Goal: Task Accomplishment & Management: Manage account settings

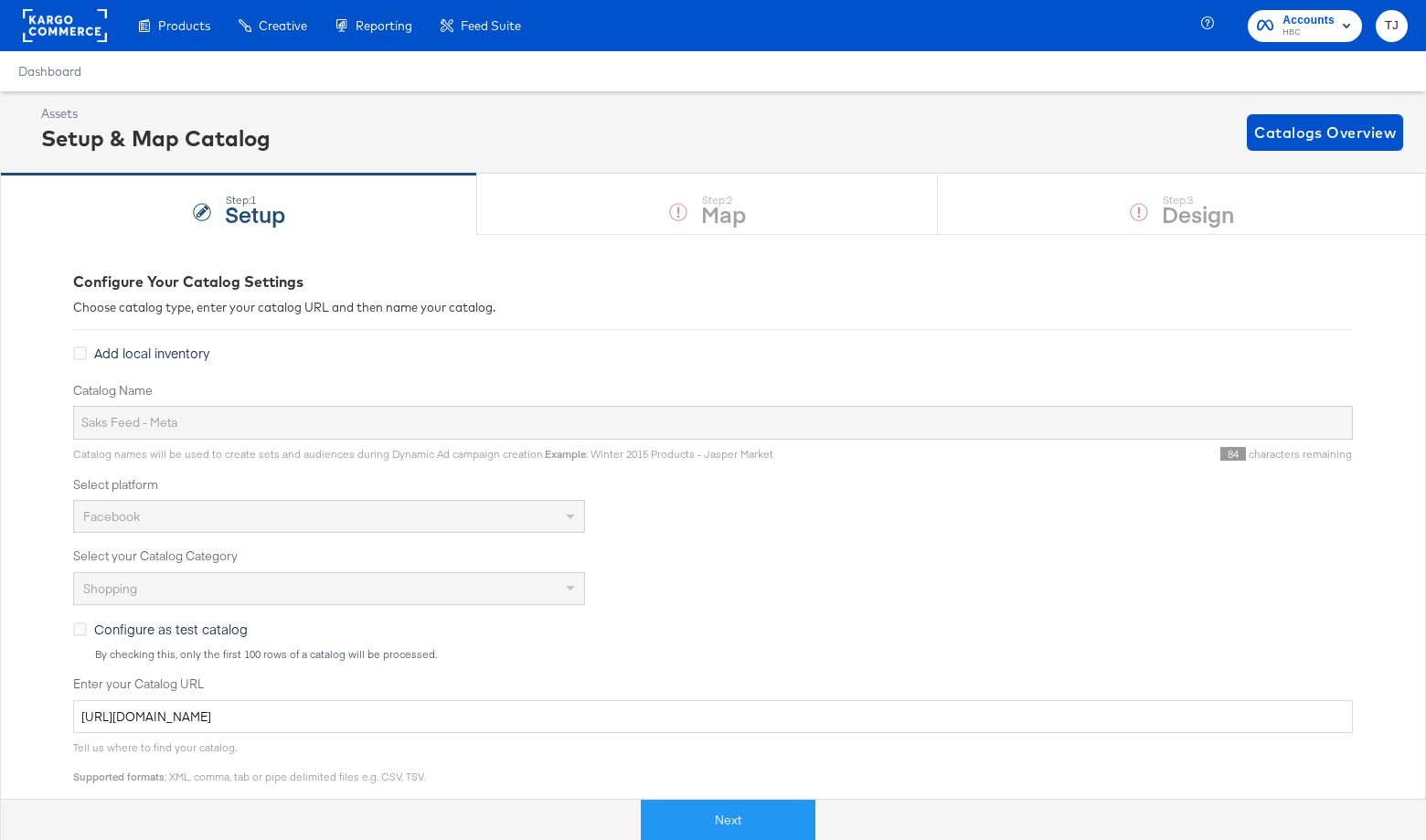
click at [64, 420] on div "Configure Your Catalog Settings Choose catalog type, enter your catalog URL and…" at bounding box center [713, 751] width 1426 height 1035
click at [0, 0] on div "Product Catalogs" at bounding box center [0, 0] width 0 height 0
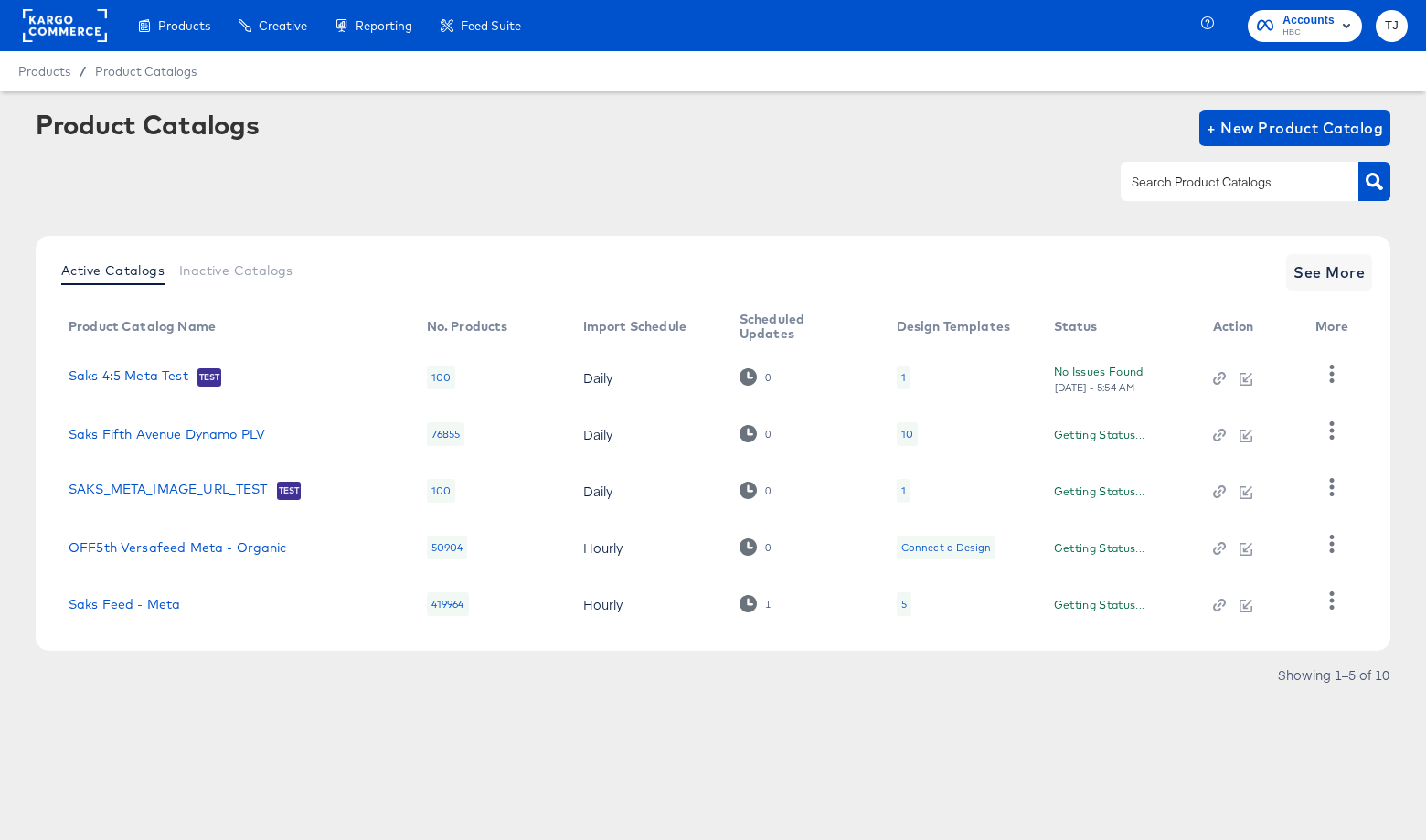
click at [1256, 187] on input "text" at bounding box center [1225, 182] width 195 height 21
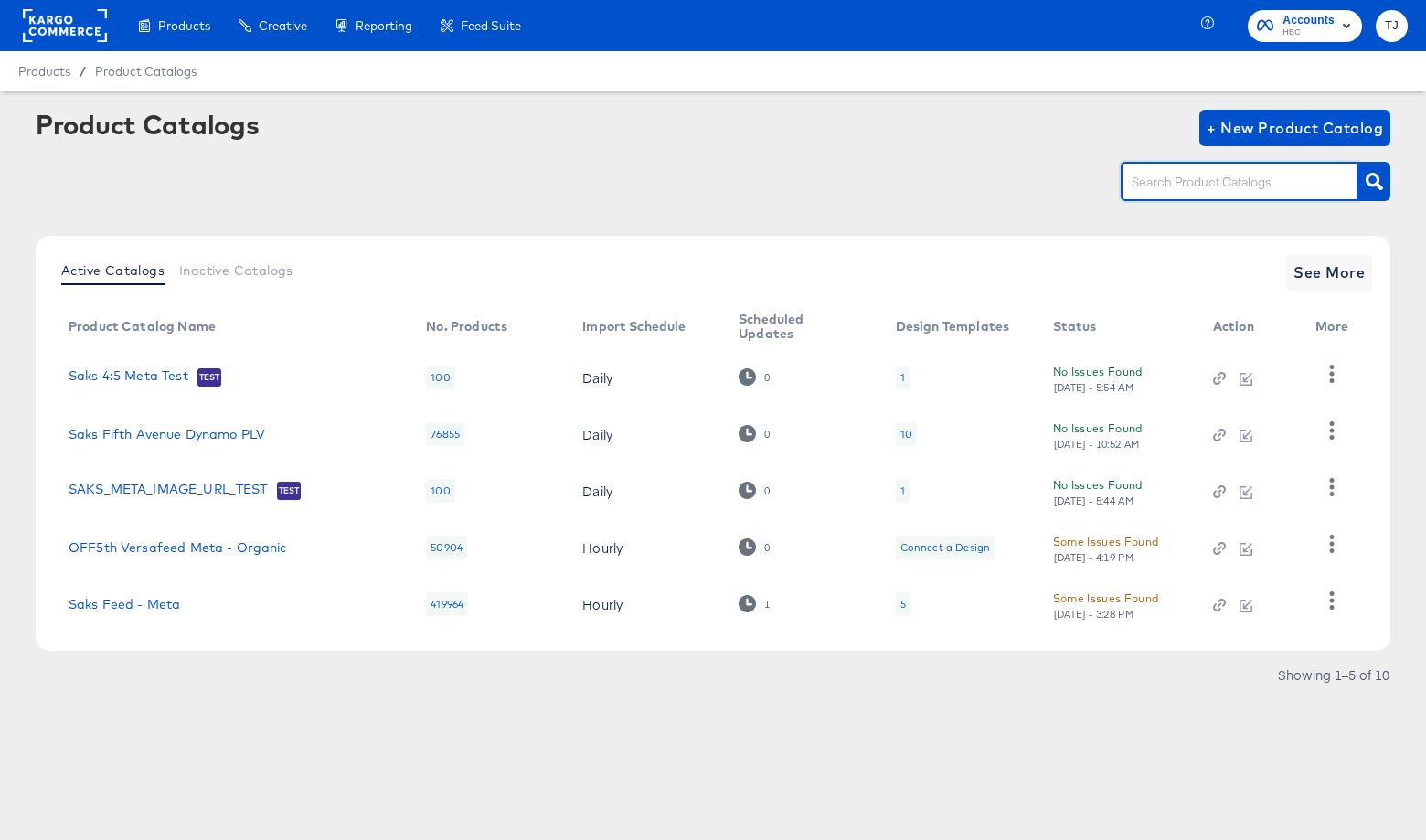
paste input "Saks Feed - Meta"
type input "Saks Feed - Meta"
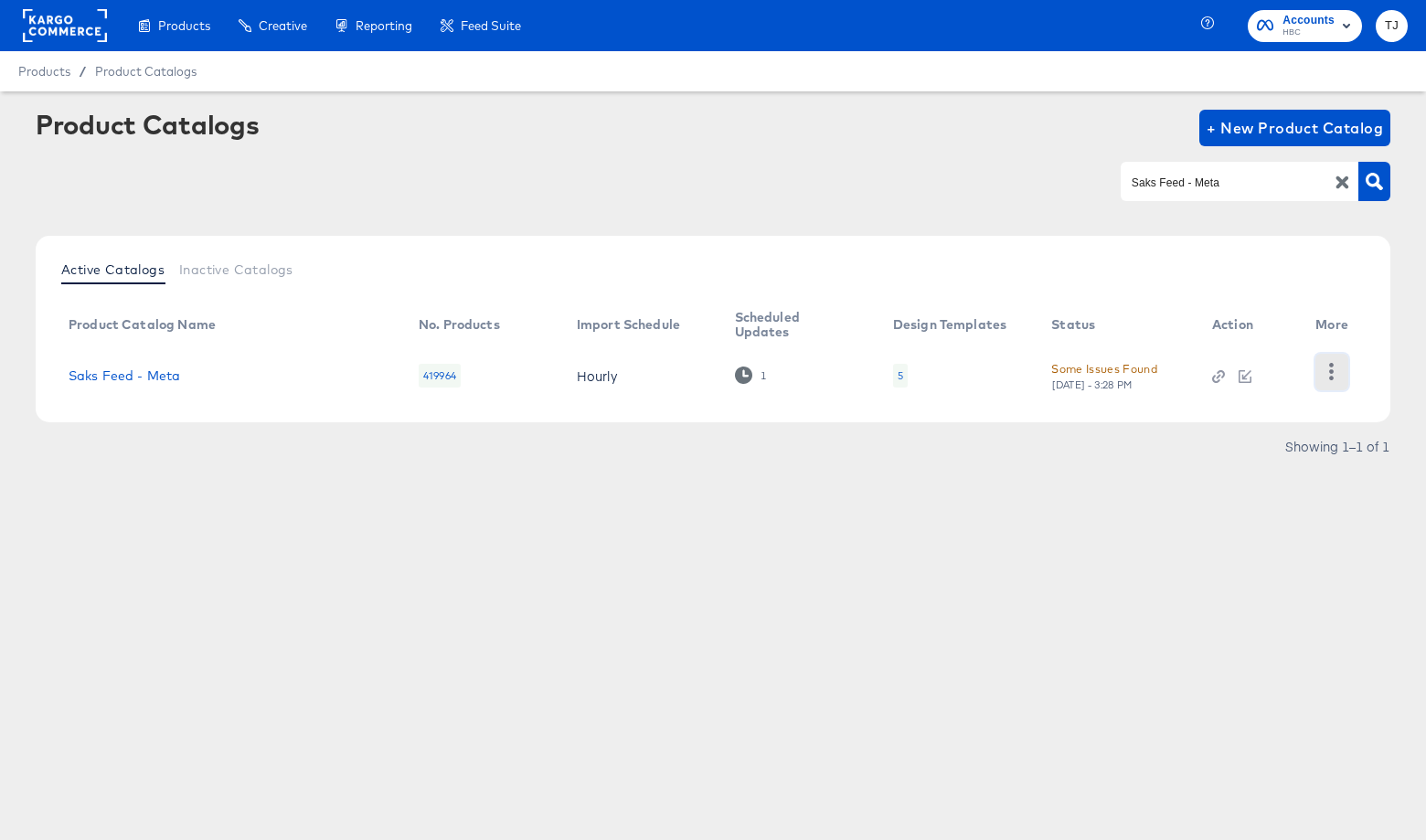
click at [1327, 377] on icon "button" at bounding box center [1331, 371] width 17 height 17
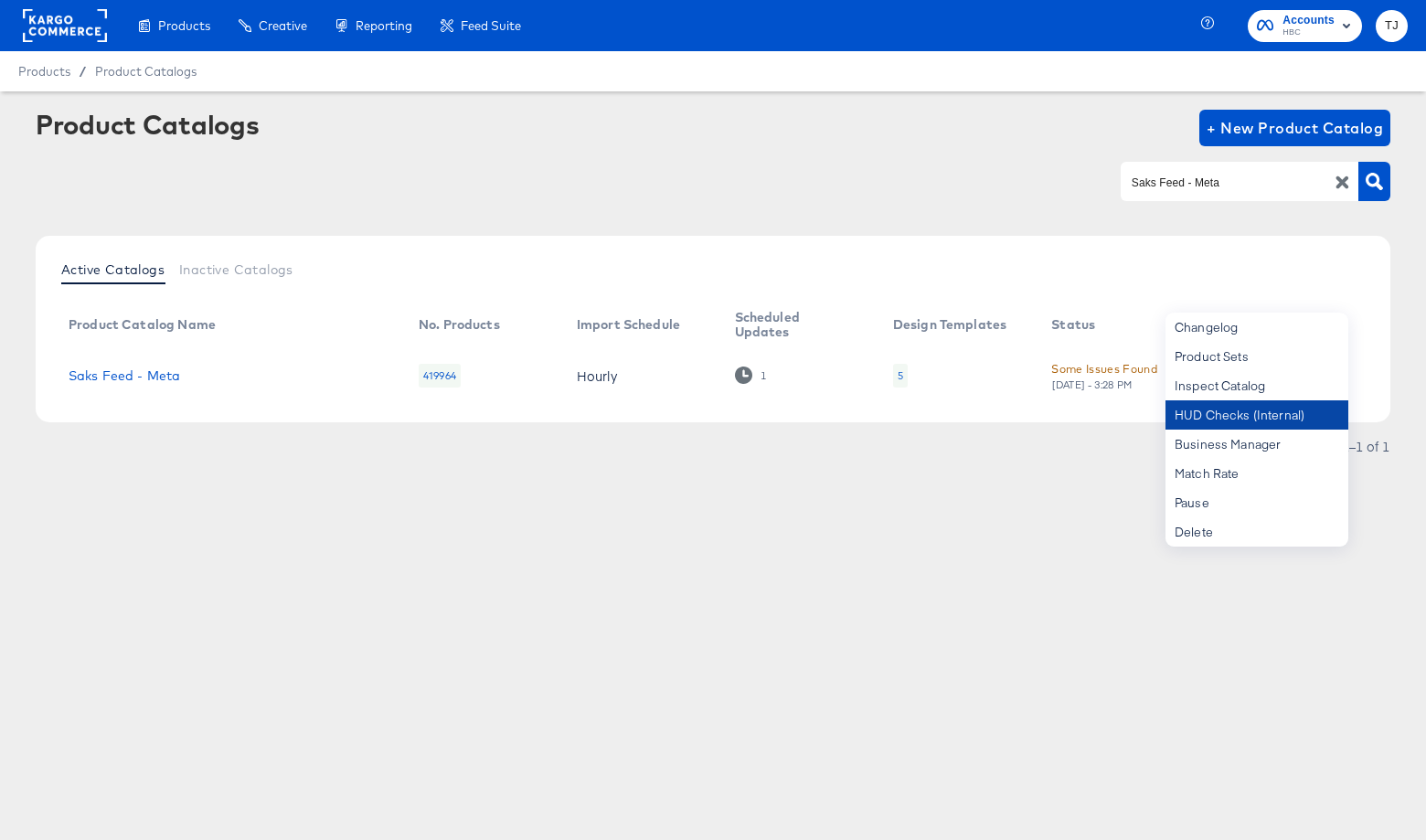
click at [1310, 419] on div "HUD Checks (Internal)" at bounding box center [1256, 414] width 182 height 30
